Goal: Information Seeking & Learning: Find contact information

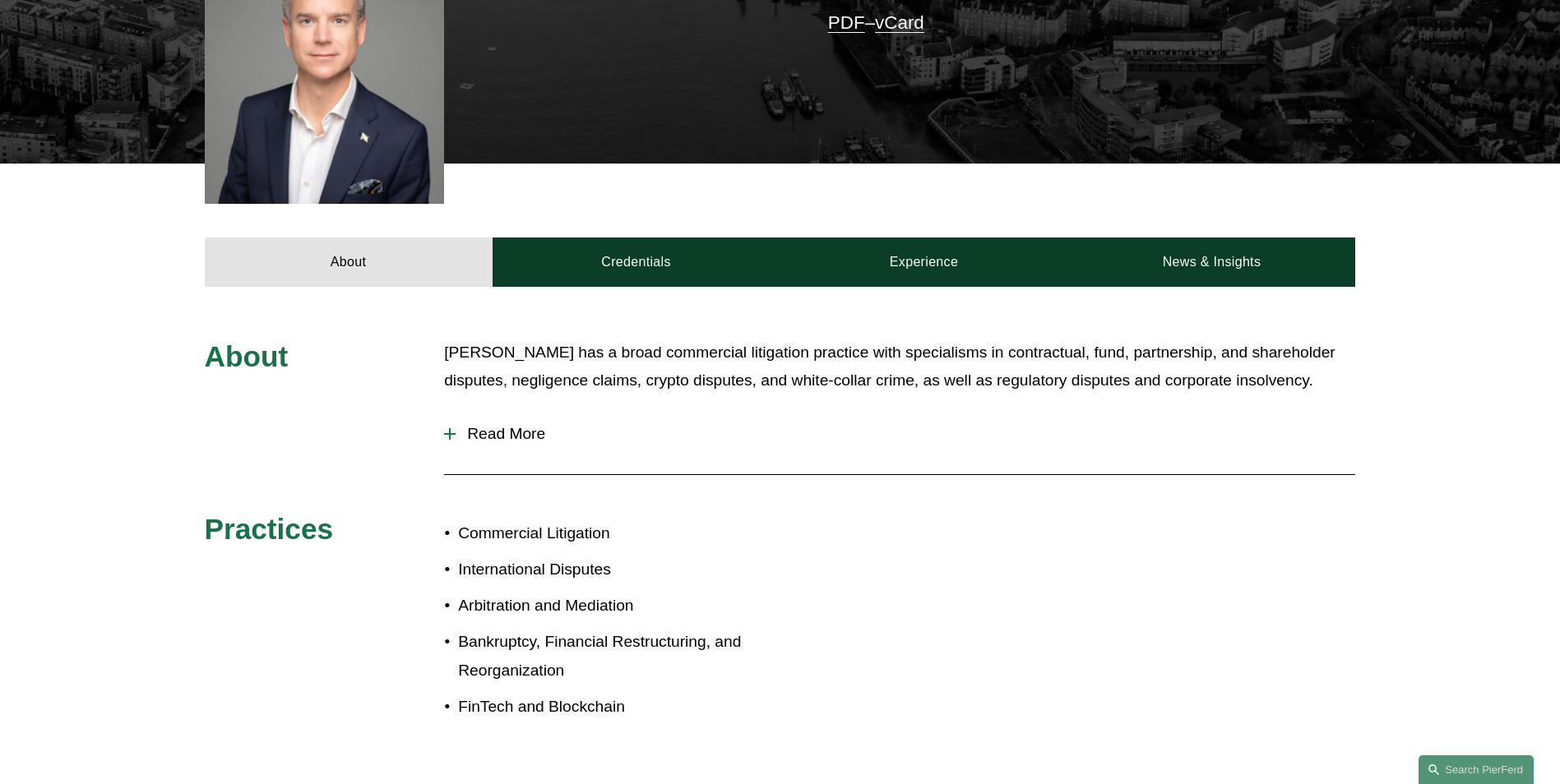
scroll to position [165, 0]
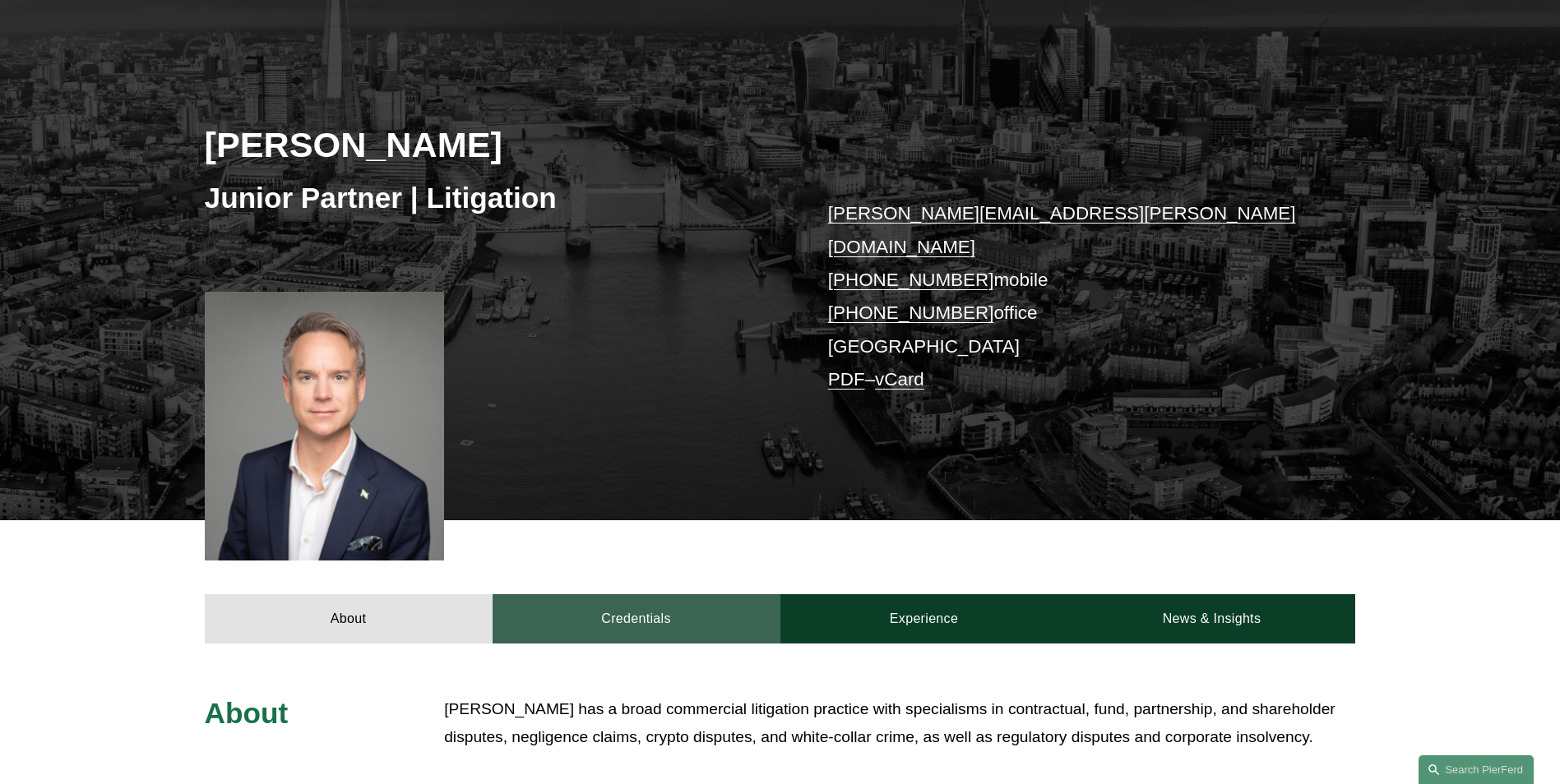
click at [640, 604] on link "Credentials" at bounding box center [636, 619] width 288 height 49
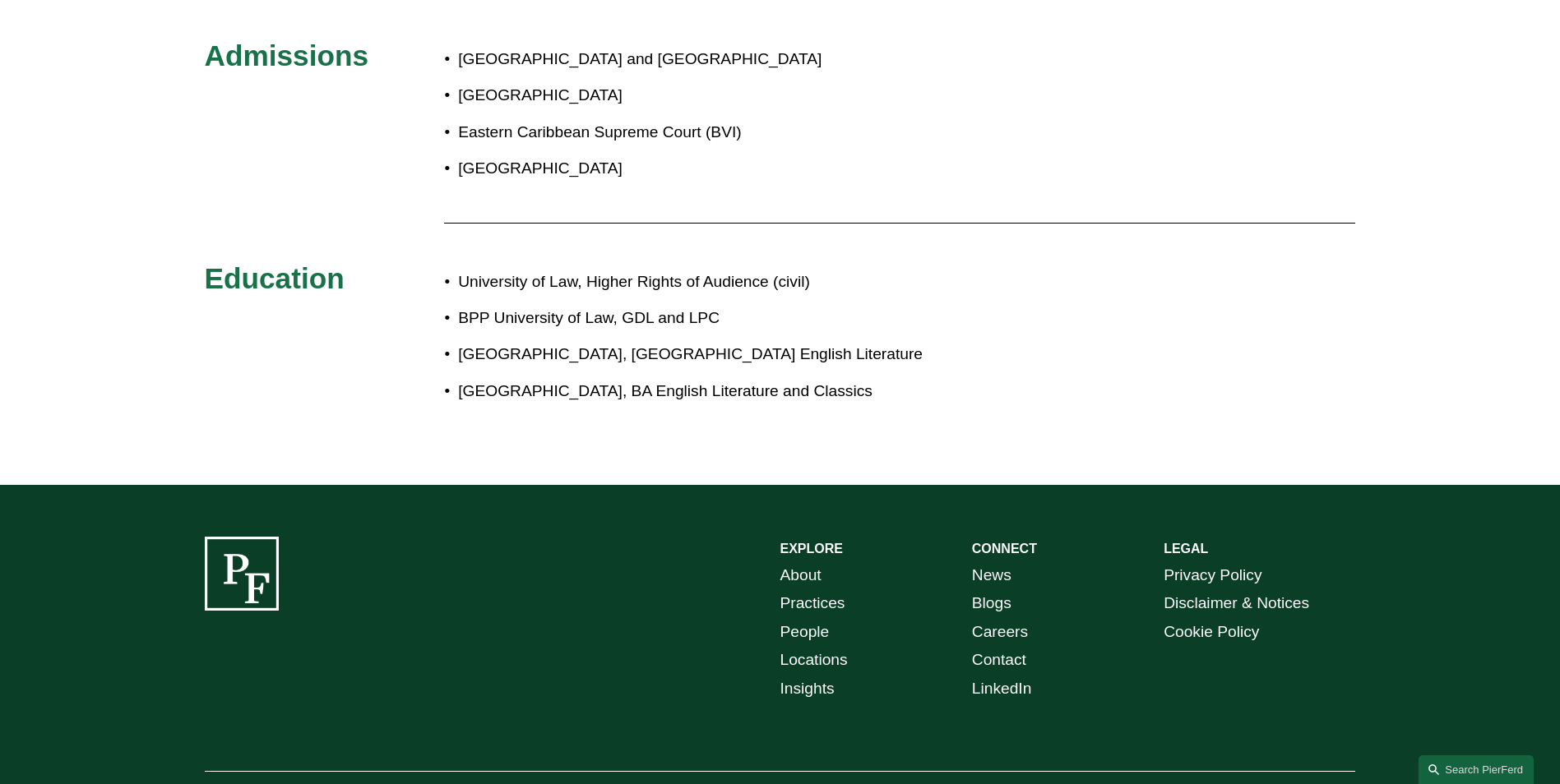
scroll to position [657, 0]
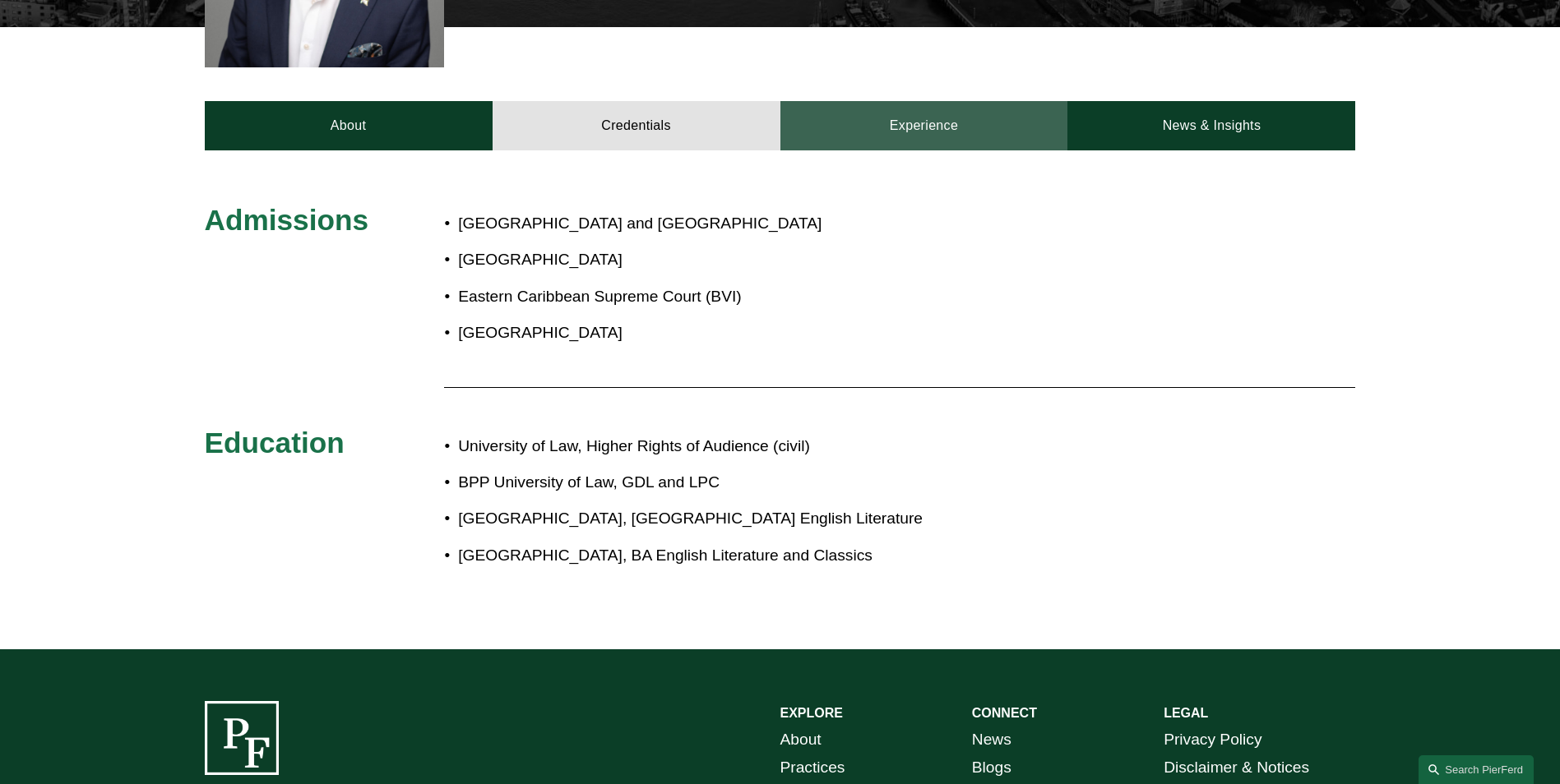
click at [955, 101] on link "Experience" at bounding box center [924, 125] width 288 height 49
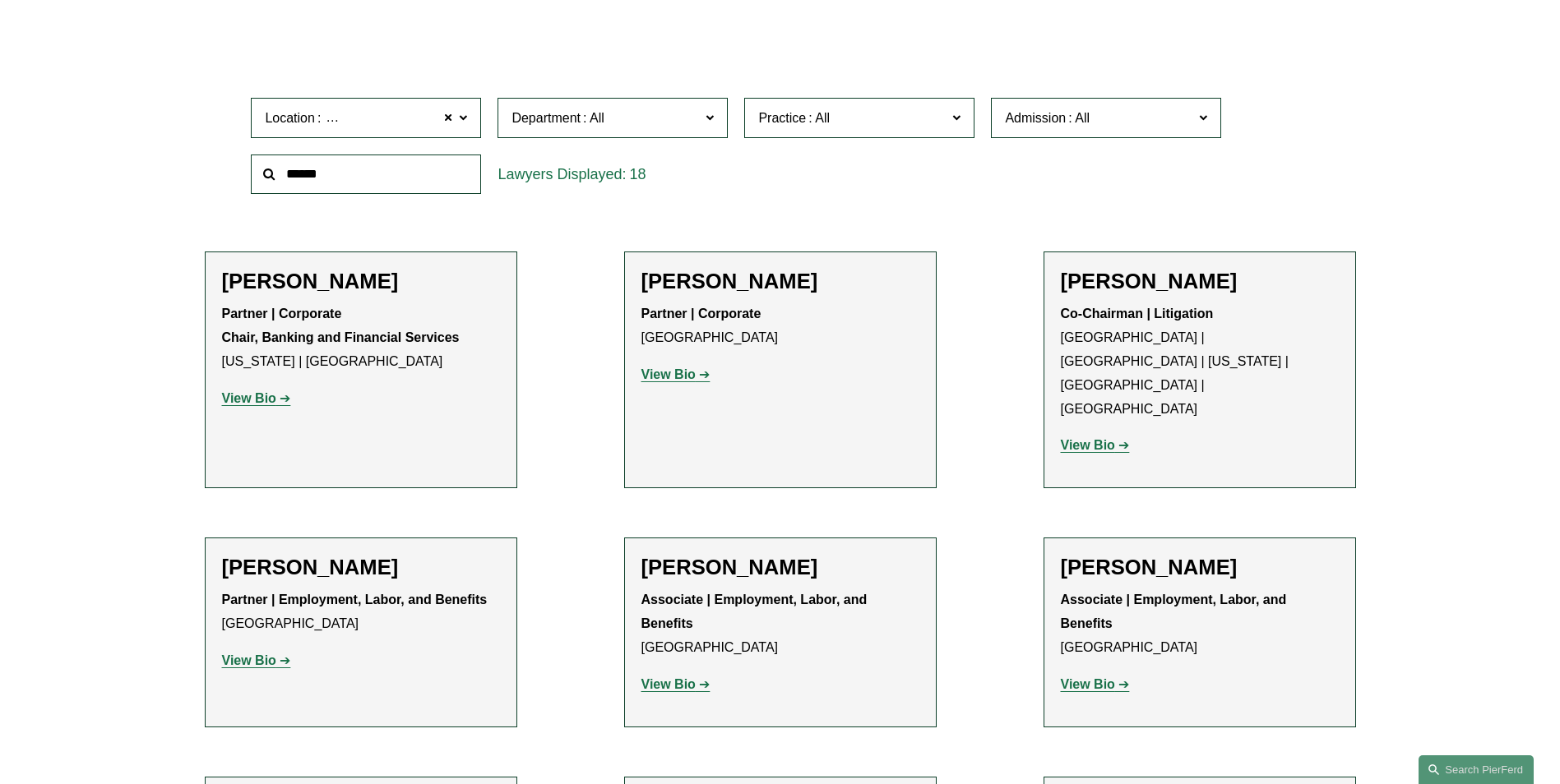
scroll to position [329, 0]
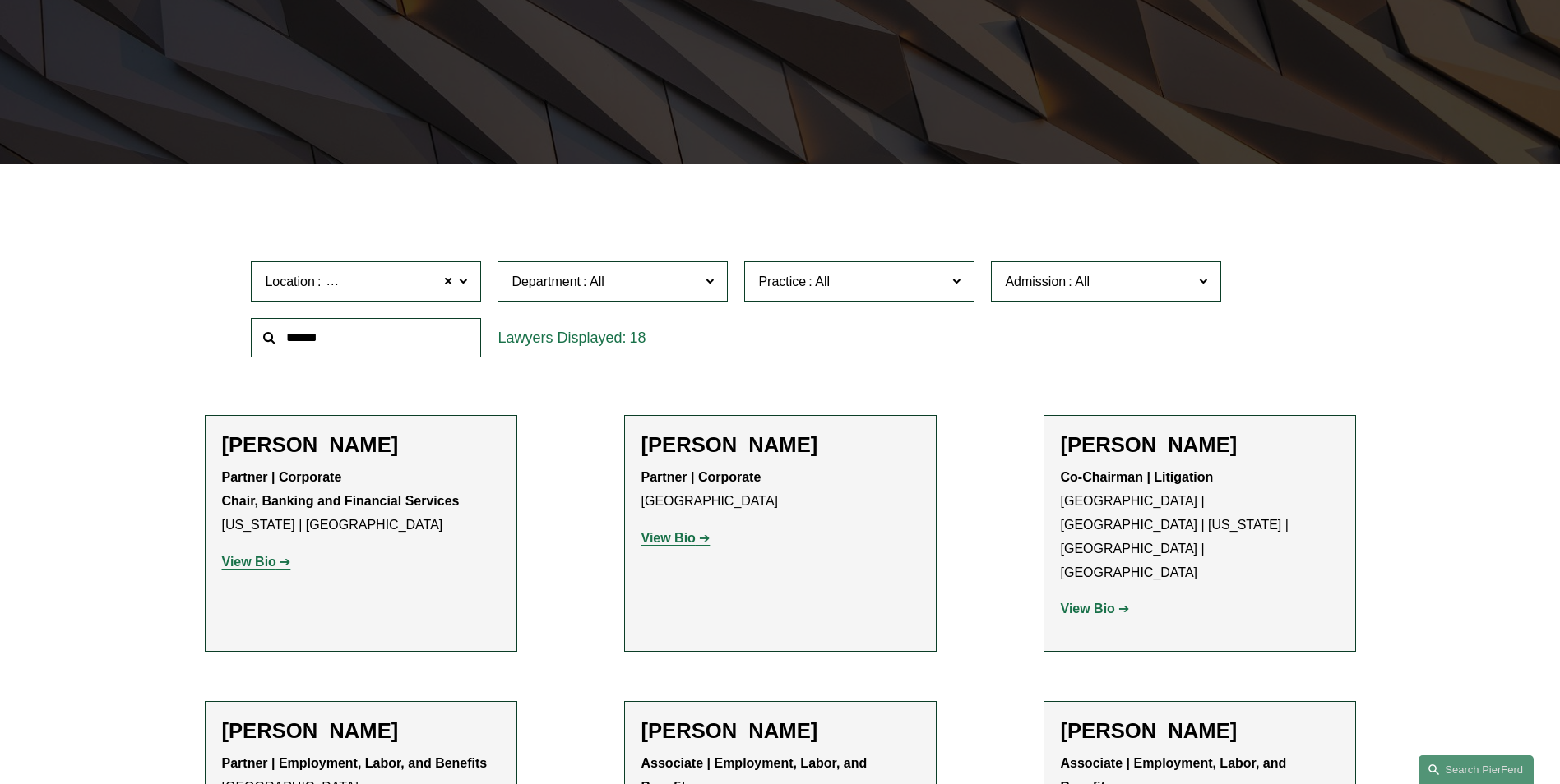
click at [320, 332] on input "text" at bounding box center [366, 338] width 230 height 40
type input "*****"
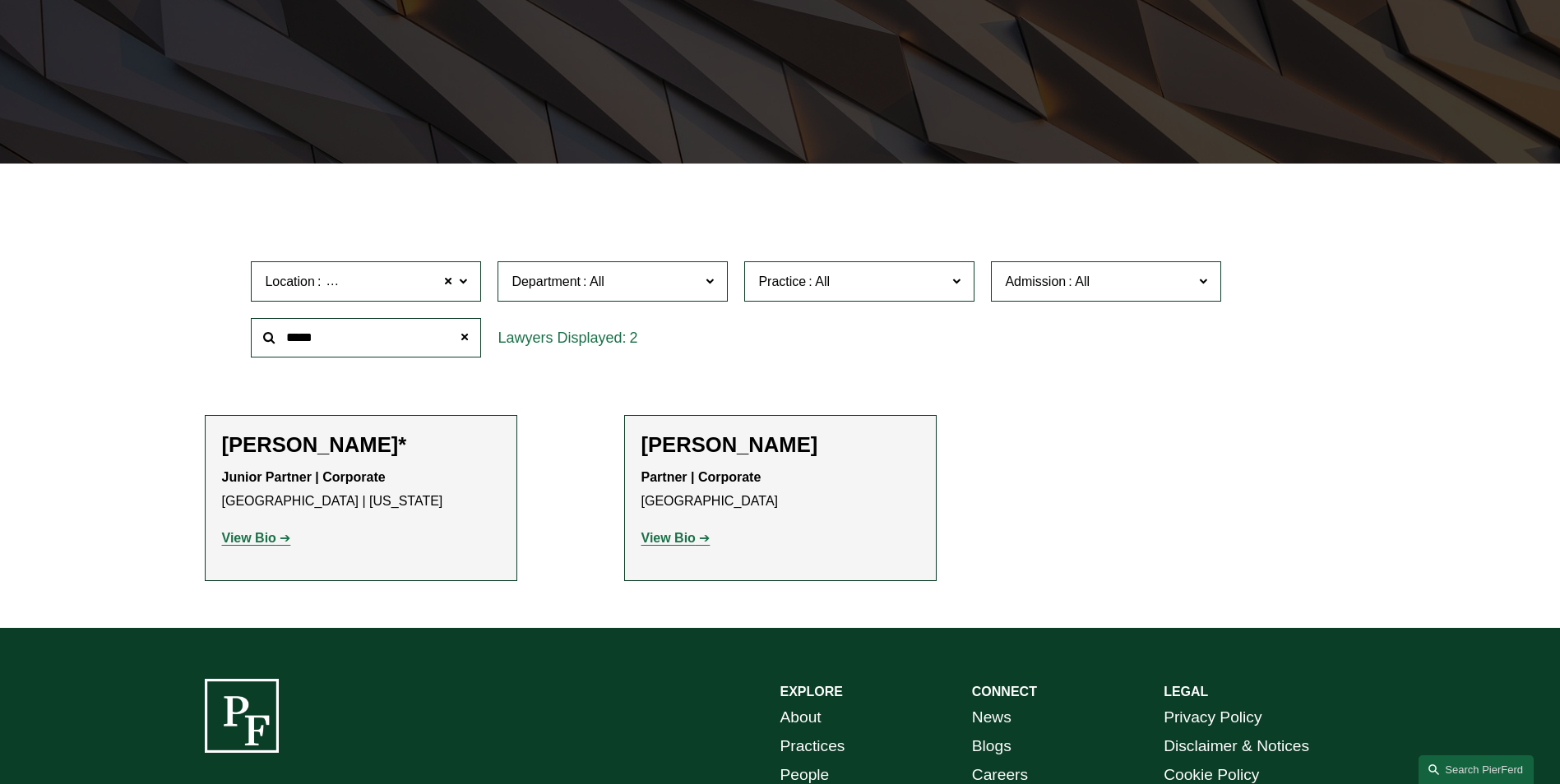
click at [247, 539] on strong "View Bio" at bounding box center [249, 538] width 54 height 14
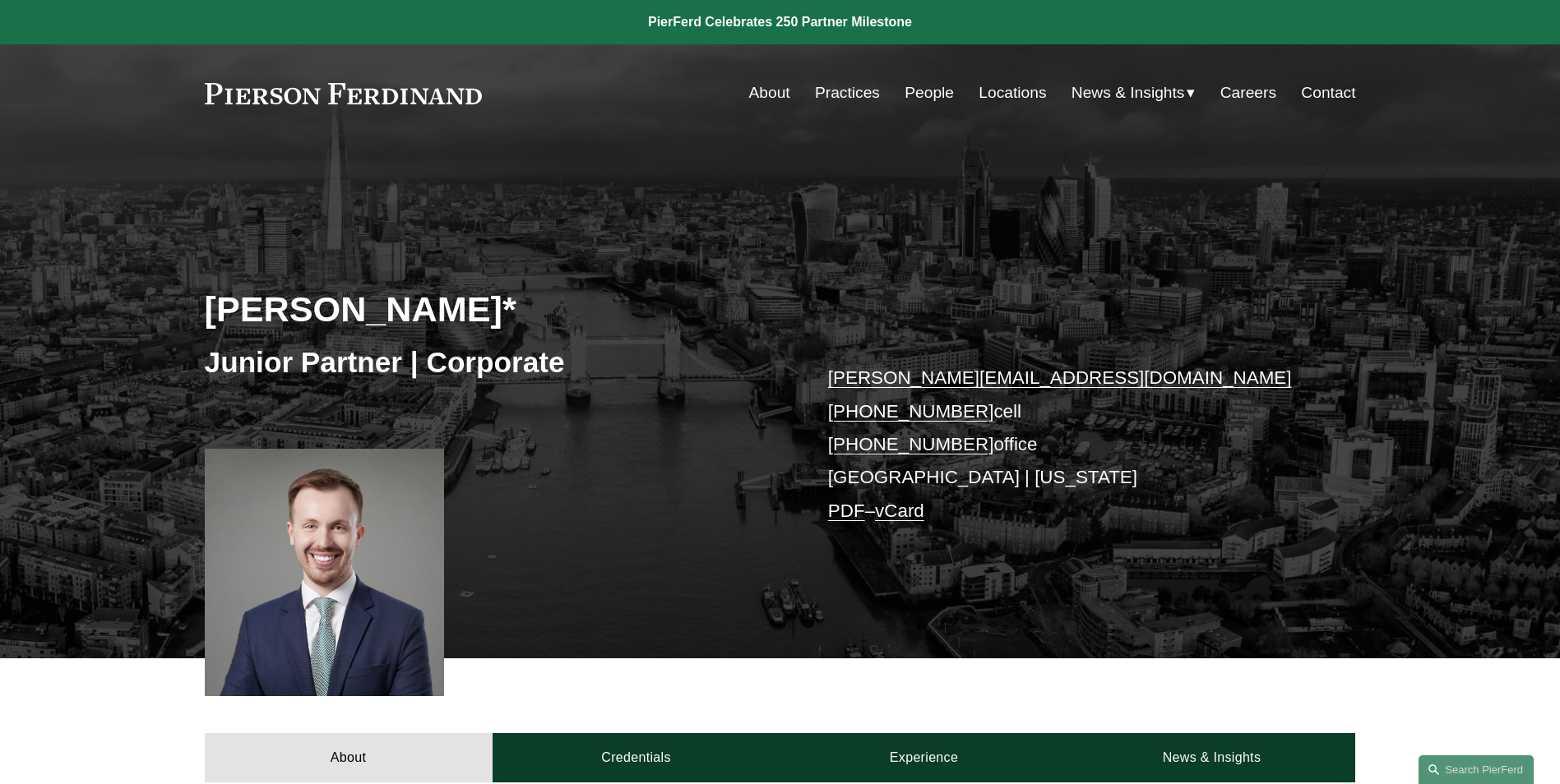
scroll to position [411, 0]
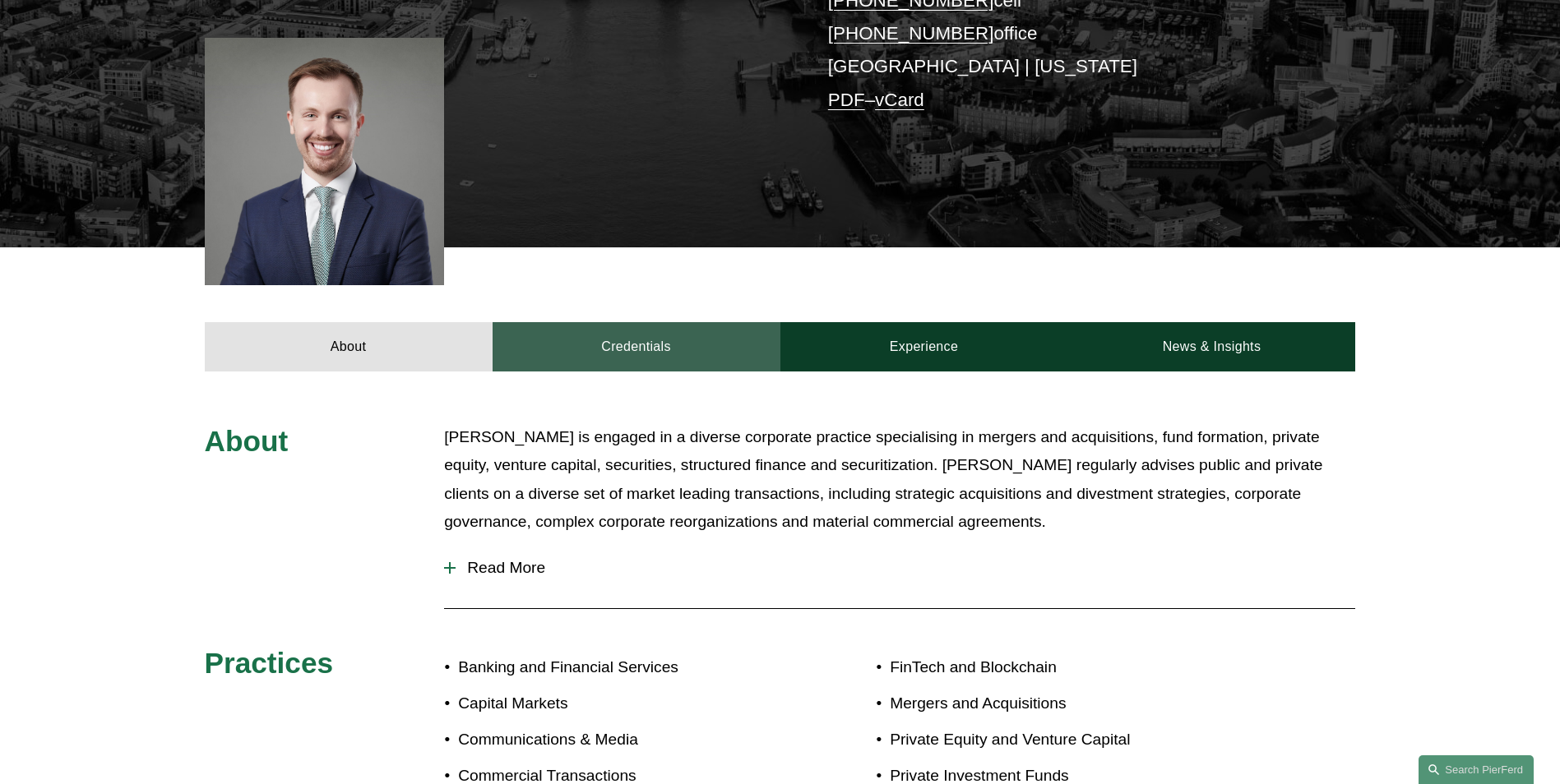
click at [666, 351] on link "Credentials" at bounding box center [636, 346] width 288 height 49
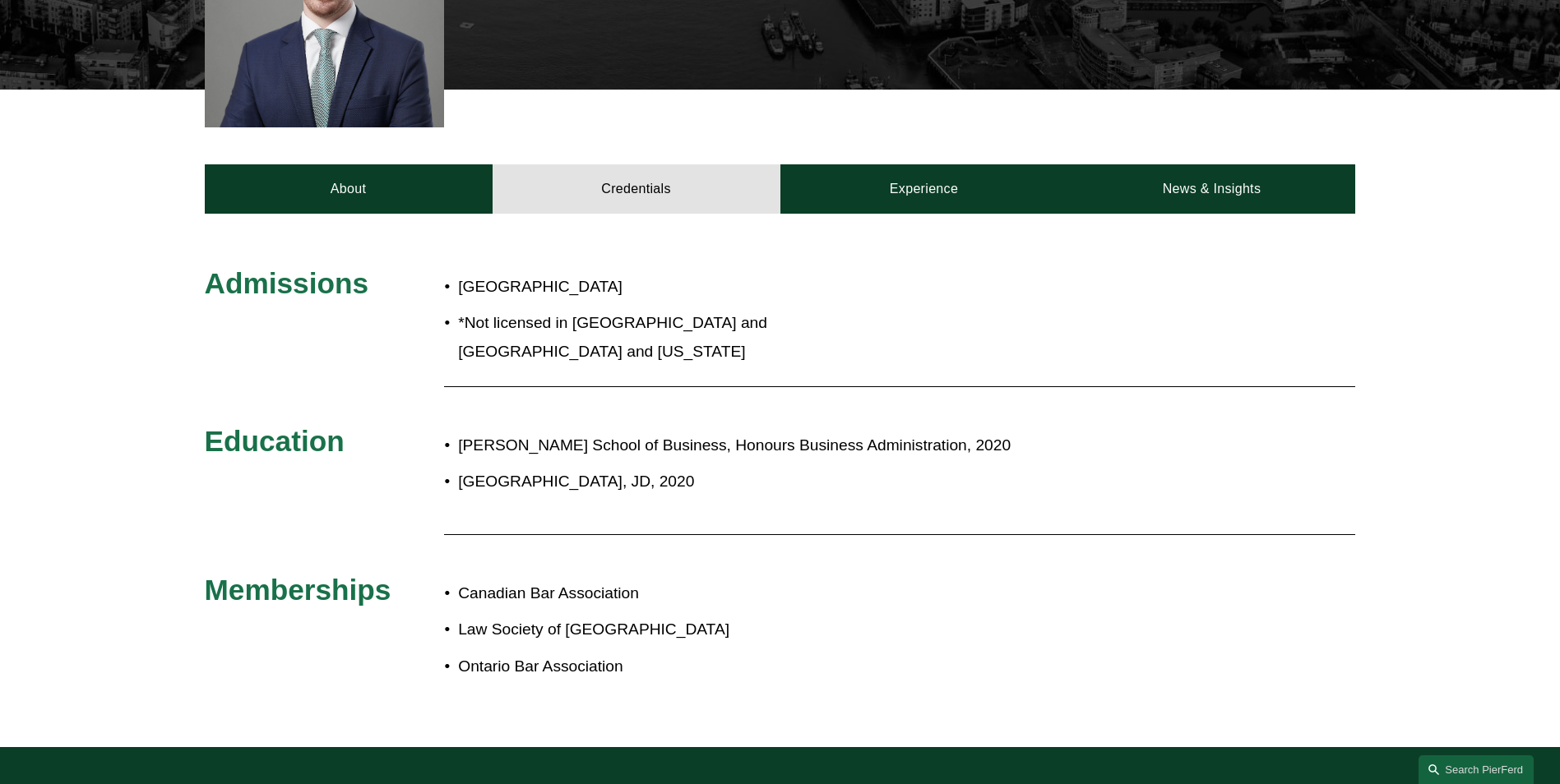
scroll to position [575, 0]
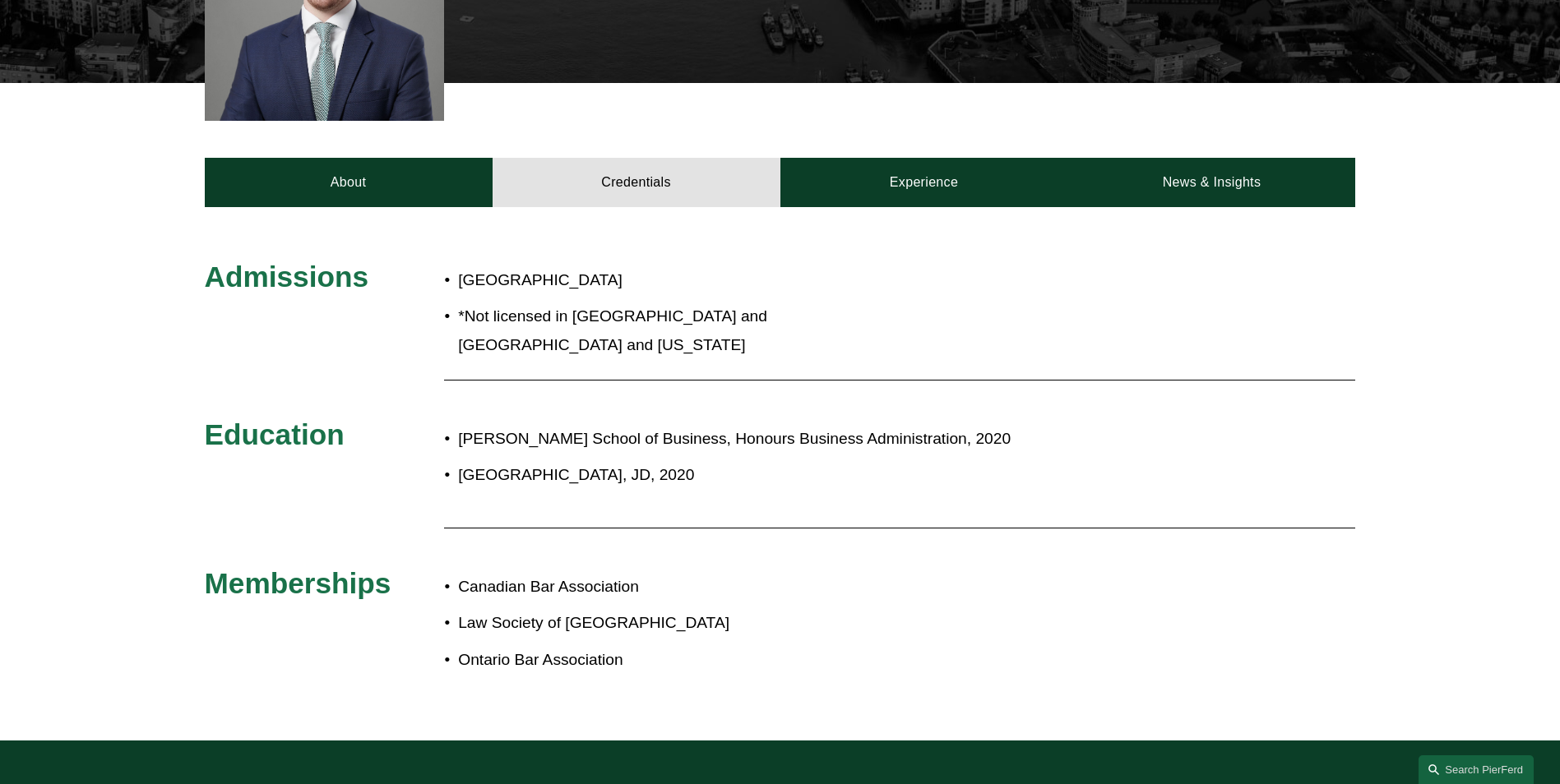
click at [785, 463] on p "University of Western Ontario, JD, 2020" at bounding box center [834, 476] width 753 height 29
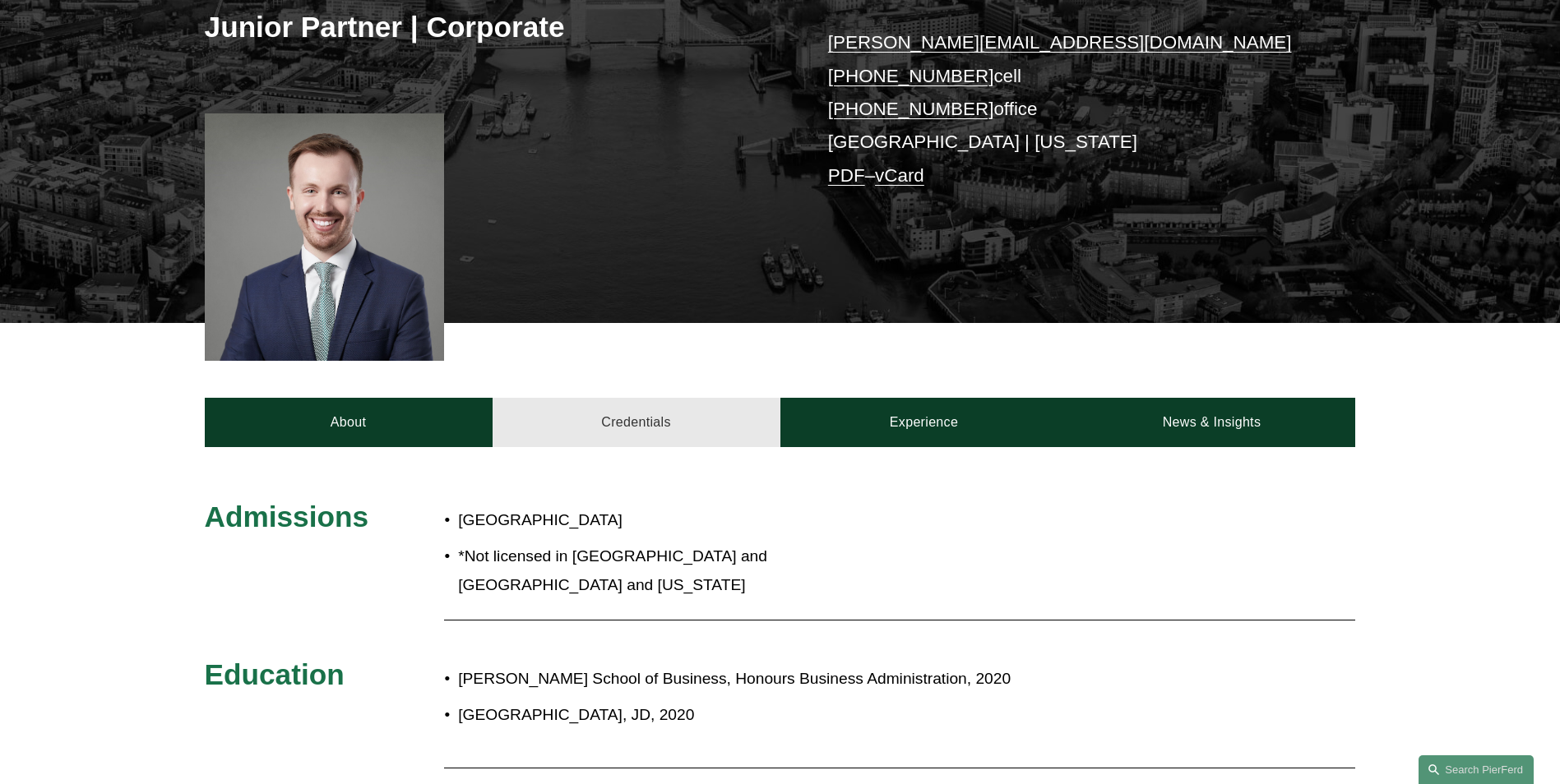
scroll to position [329, 0]
